Goal: Book appointment/travel/reservation

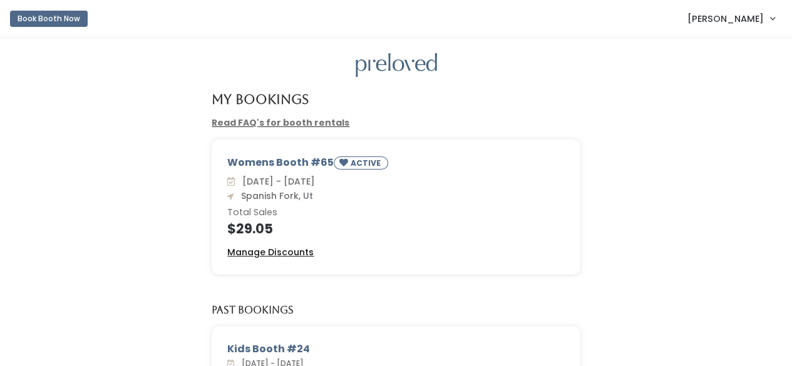
click at [292, 254] on u "Manage Discounts" at bounding box center [270, 252] width 86 height 13
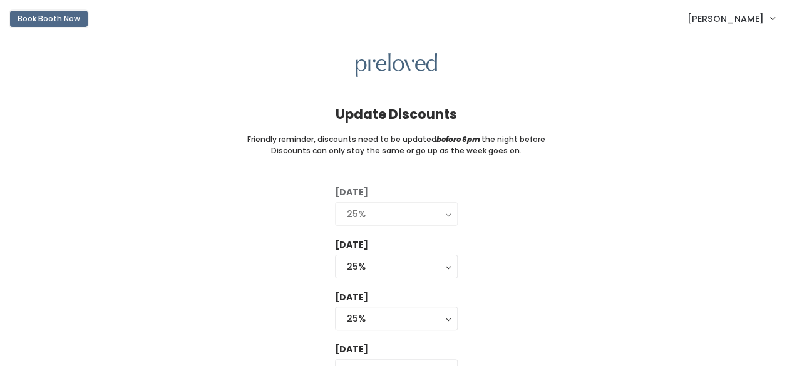
click at [44, 22] on button "Book Booth Now" at bounding box center [49, 19] width 78 height 16
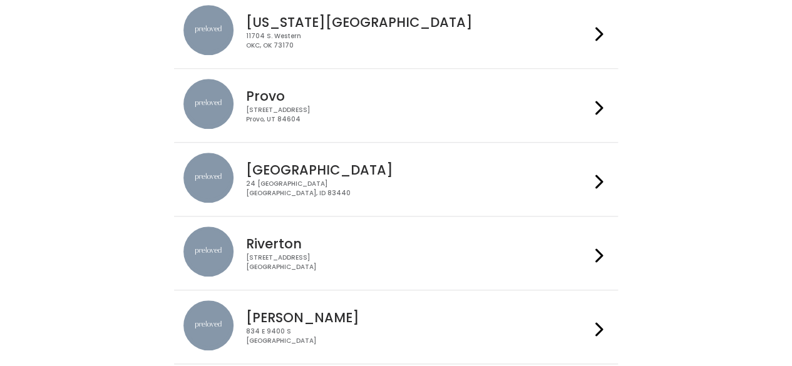
scroll to position [505, 0]
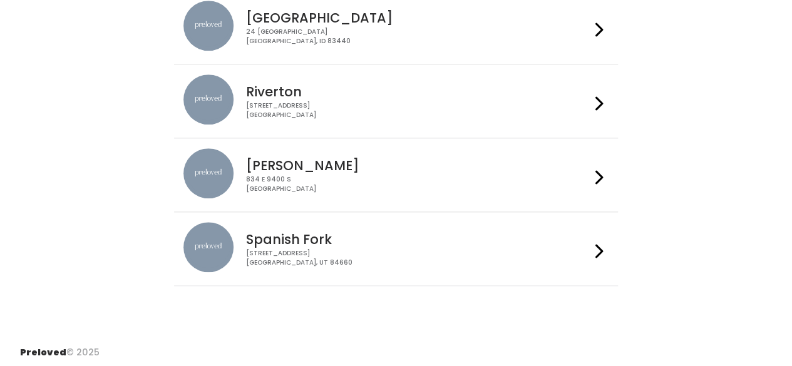
click at [307, 249] on div "244 N Main St Spanish Fork, UT 84660" at bounding box center [418, 258] width 344 height 18
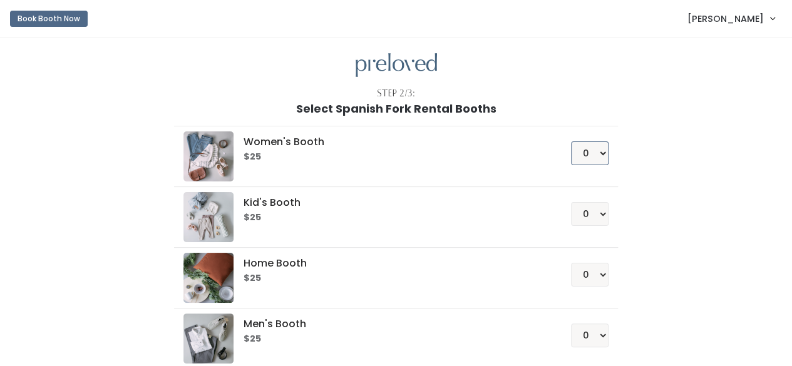
click at [608, 156] on select "0 1 2 3 4" at bounding box center [590, 153] width 38 height 24
click at [572, 141] on select "0 1 2 3 4" at bounding box center [590, 153] width 38 height 24
click at [652, 155] on div "Women's Booth $25 0 1 2 3 4 Kid's Booth $25 0 1 2 3 4 0" at bounding box center [396, 263] width 689 height 296
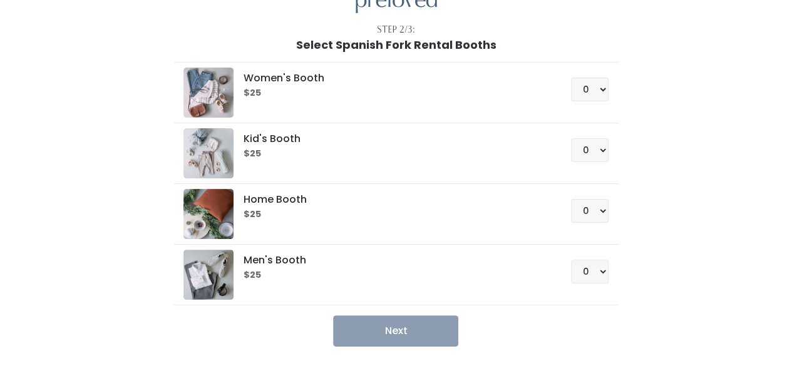
scroll to position [104, 0]
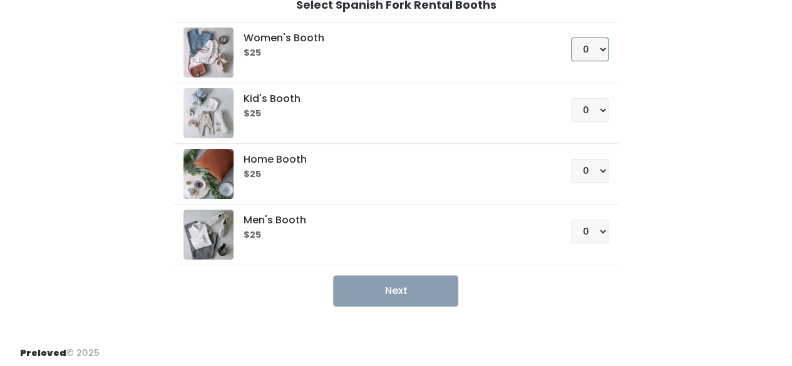
click at [594, 51] on select "0 1 2 3 4" at bounding box center [590, 50] width 38 height 24
select select "1"
click at [572, 38] on select "0 1 2 3 4" at bounding box center [590, 50] width 38 height 24
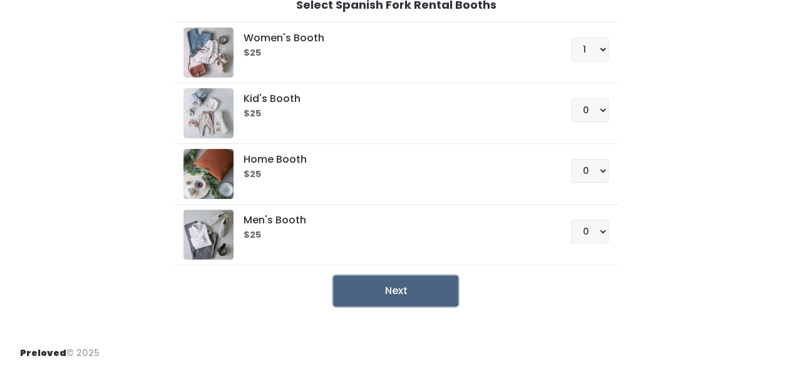
click at [386, 280] on button "Next" at bounding box center [395, 290] width 125 height 31
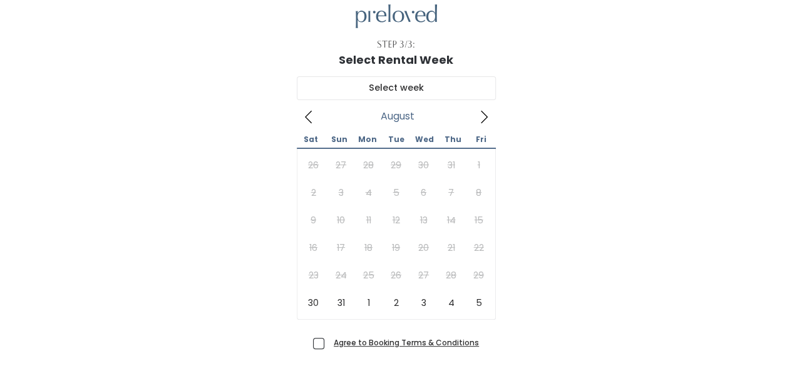
scroll to position [128, 0]
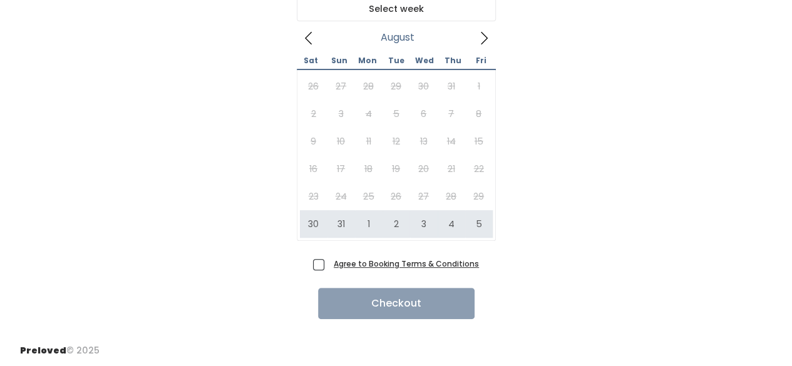
click at [483, 41] on icon at bounding box center [484, 38] width 7 height 13
